Goal: Task Accomplishment & Management: Manage account settings

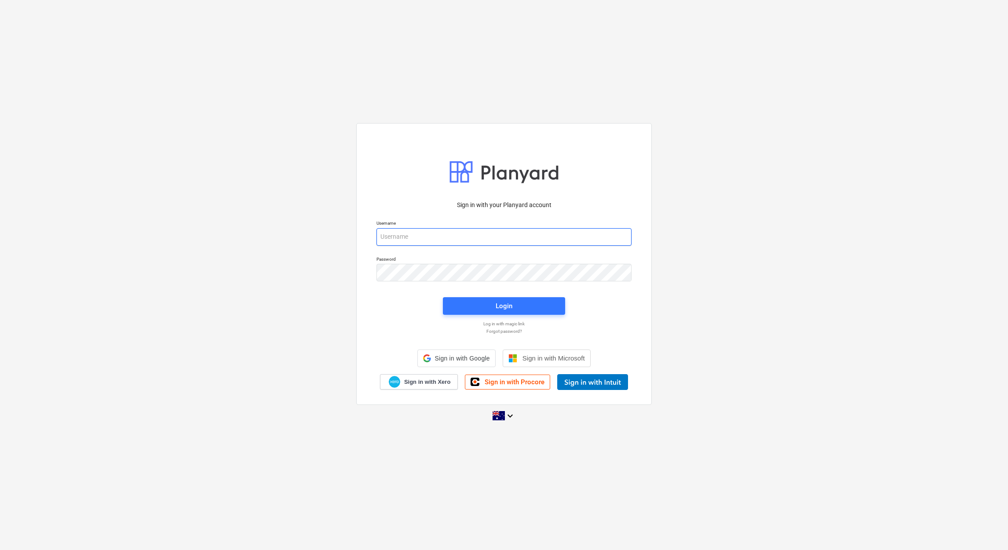
type input "[EMAIL_ADDRESS][DOMAIN_NAME]"
click at [491, 306] on span "Login" at bounding box center [503, 305] width 101 height 11
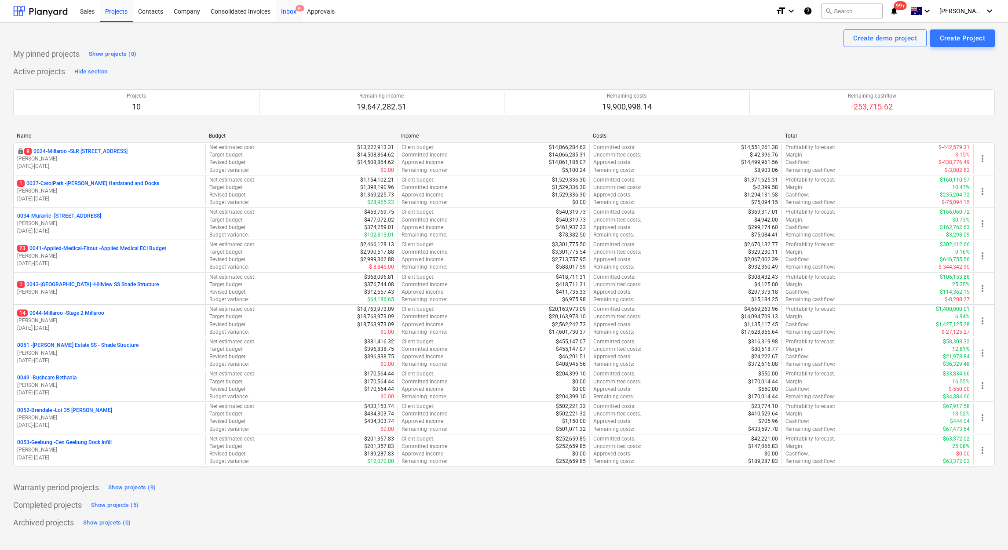
click at [287, 11] on div "Inbox 9+" at bounding box center [289, 11] width 26 height 22
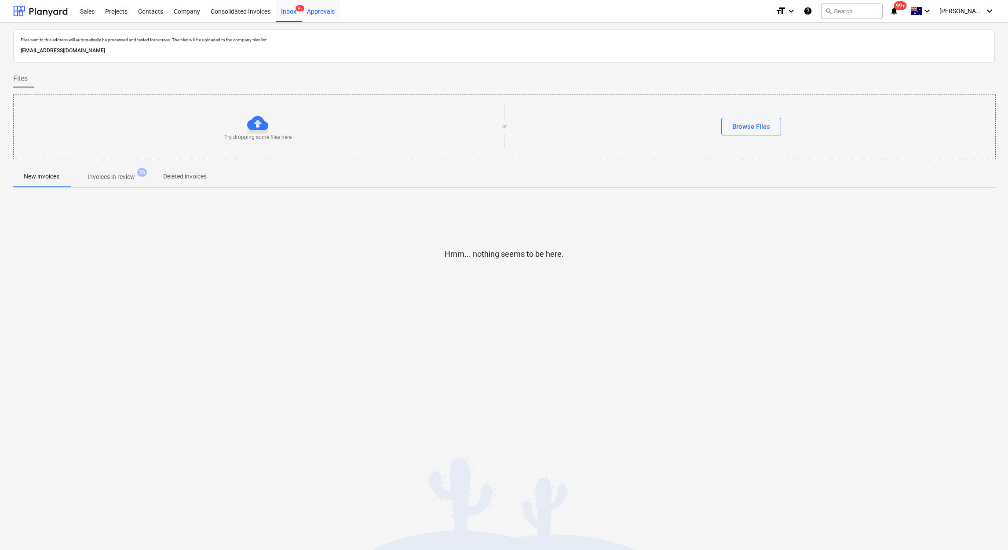
click at [328, 6] on div "Approvals" at bounding box center [321, 11] width 38 height 22
